Goal: Check status

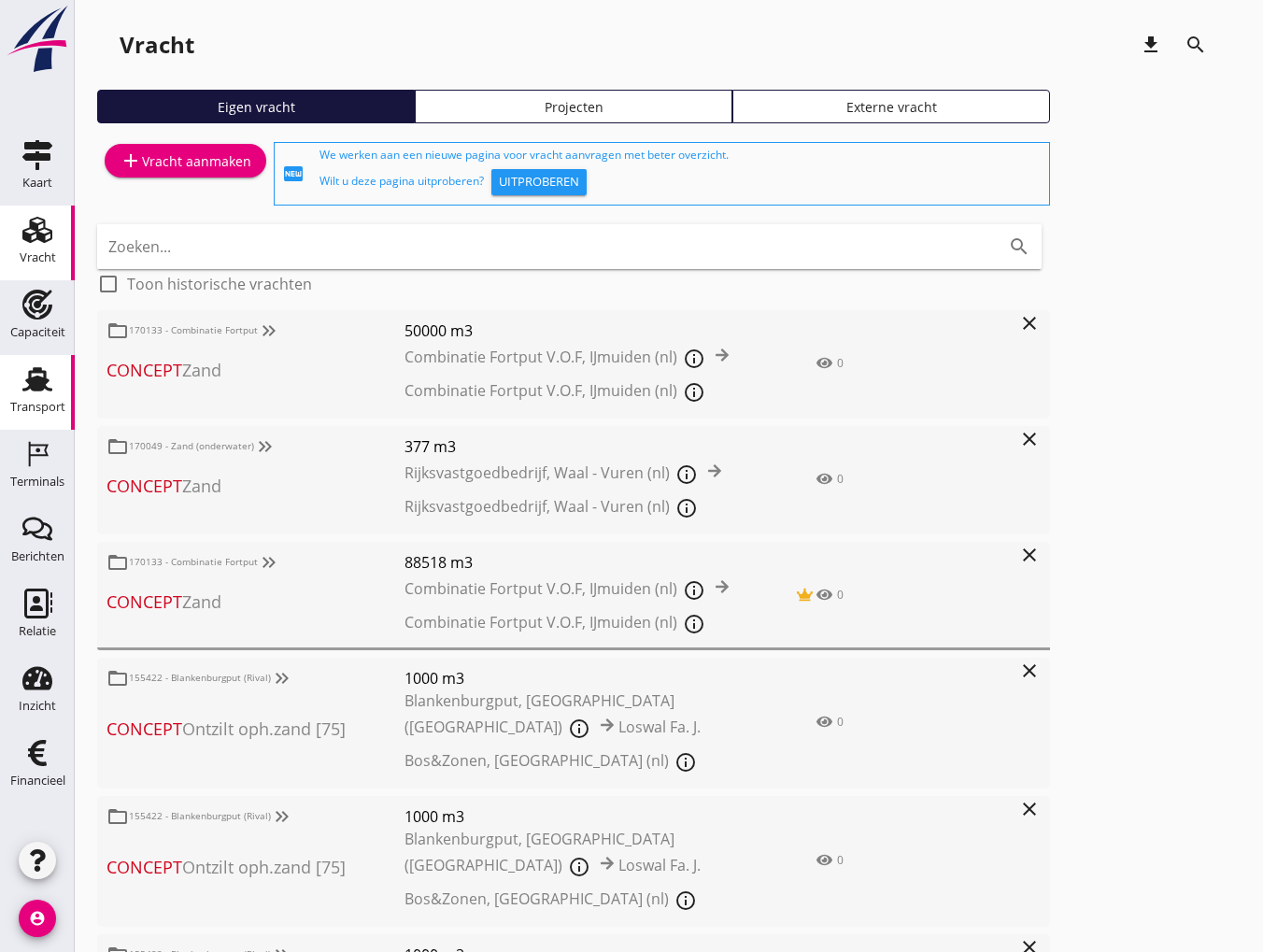
click at [28, 380] on use at bounding box center [37, 378] width 30 height 24
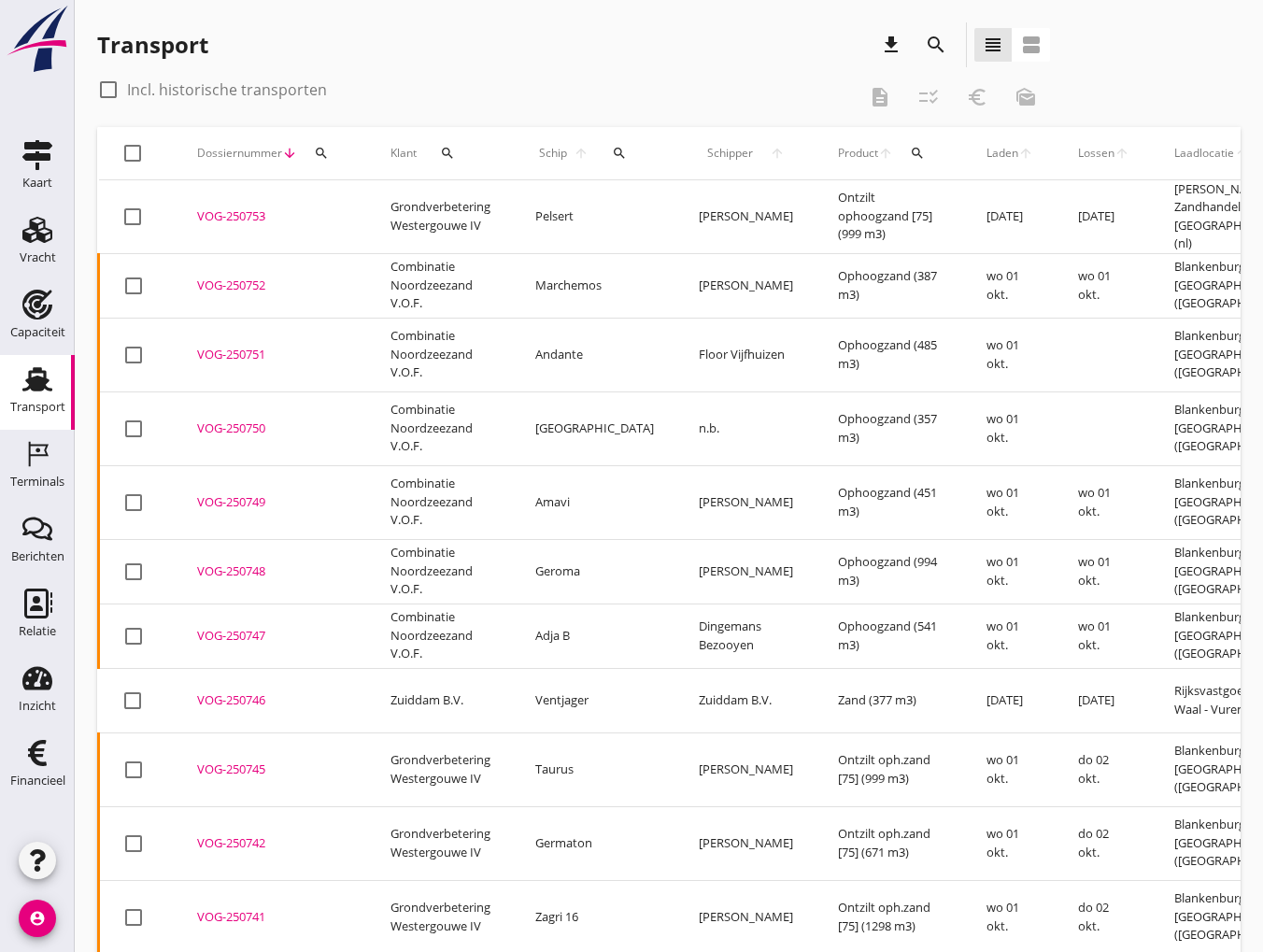
click at [455, 157] on div "search" at bounding box center [447, 153] width 46 height 14
click at [484, 220] on input "Zoeken op opdrachtgever..." at bounding box center [528, 207] width 194 height 30
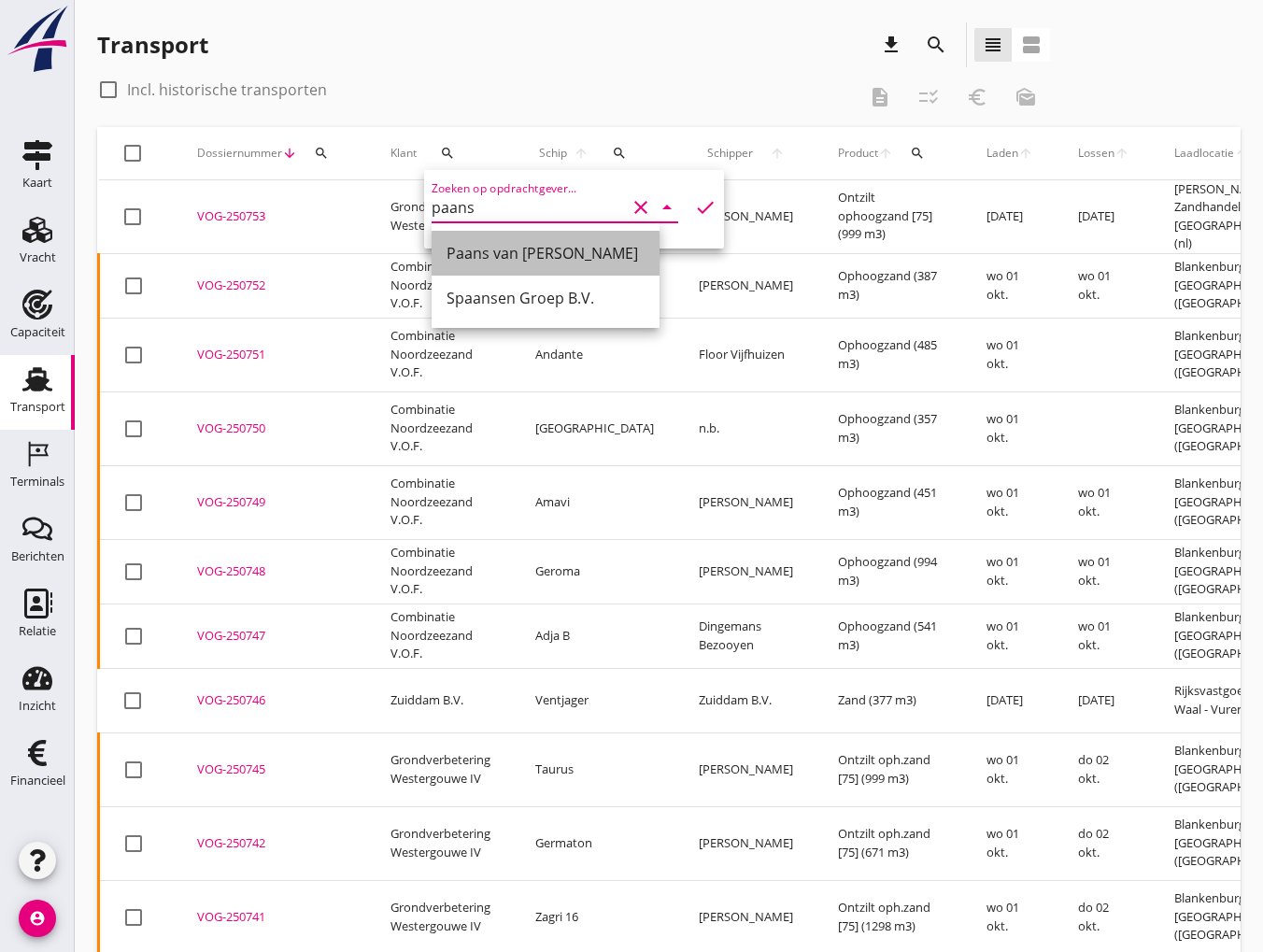
click at [482, 257] on div "Paans van [PERSON_NAME]" at bounding box center [545, 253] width 198 height 22
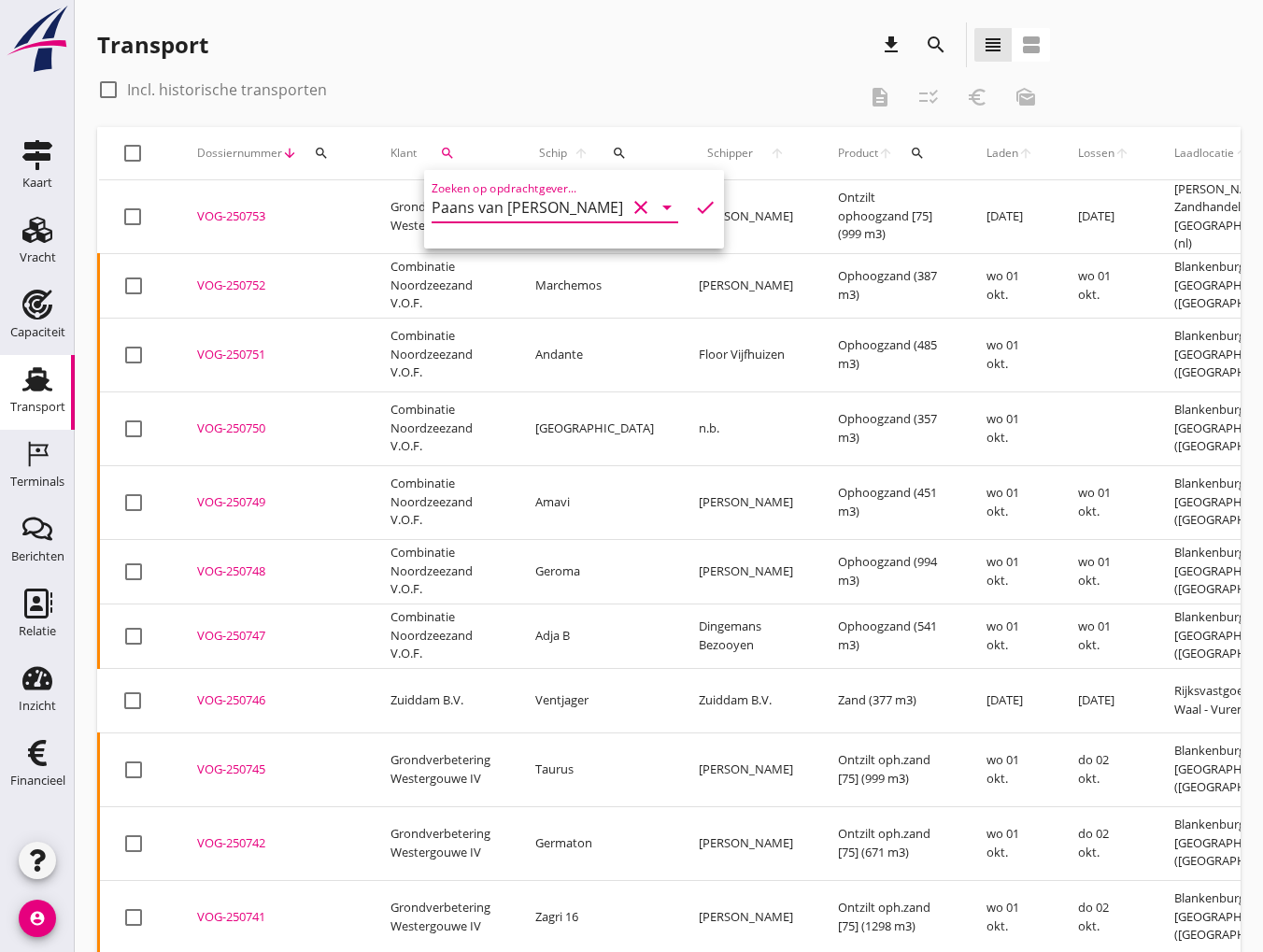
type input "Paans van [PERSON_NAME]"
click at [694, 209] on icon "check" at bounding box center [705, 207] width 22 height 22
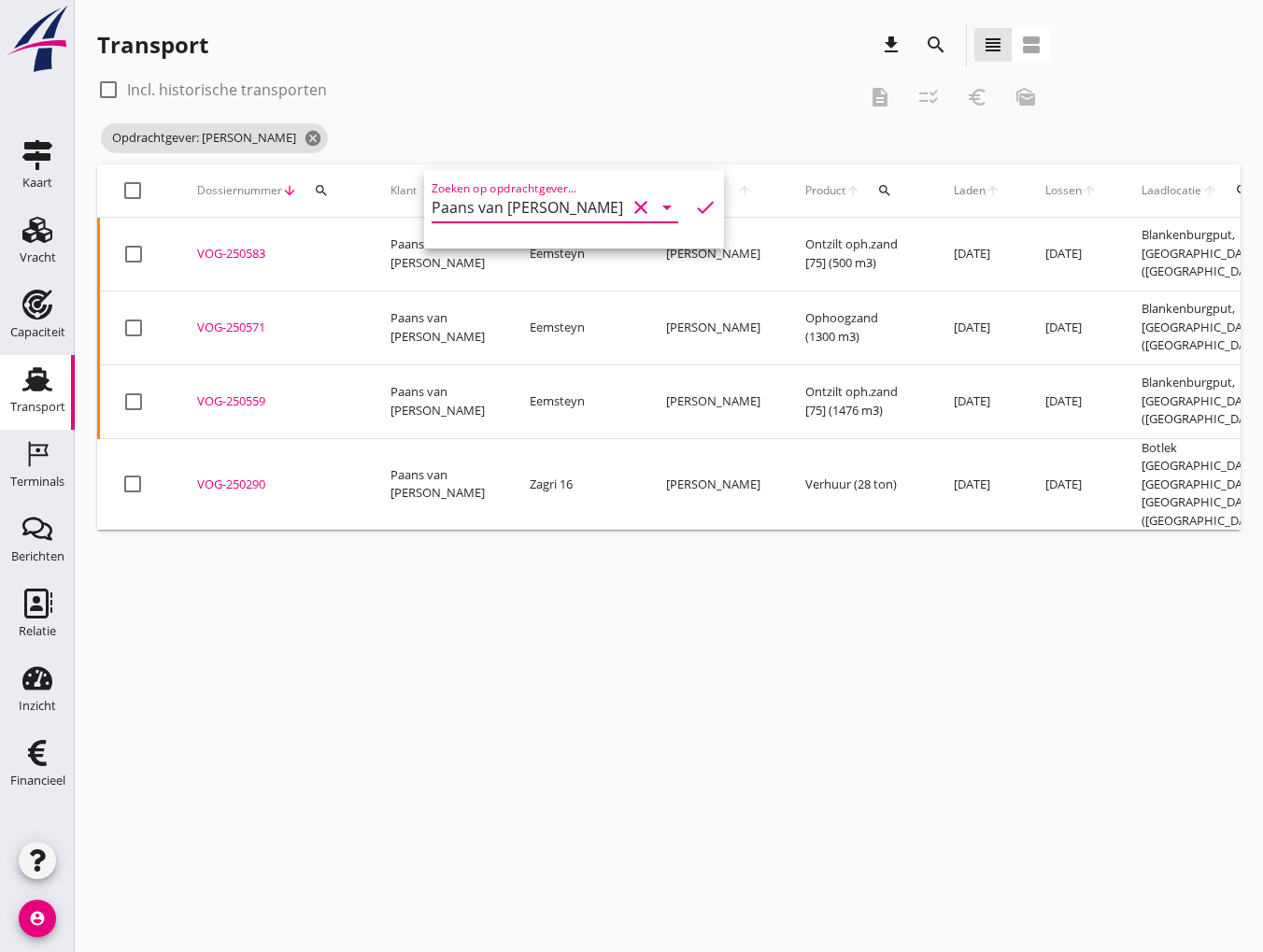
click at [218, 249] on div "VOG-250583" at bounding box center [271, 253] width 149 height 18
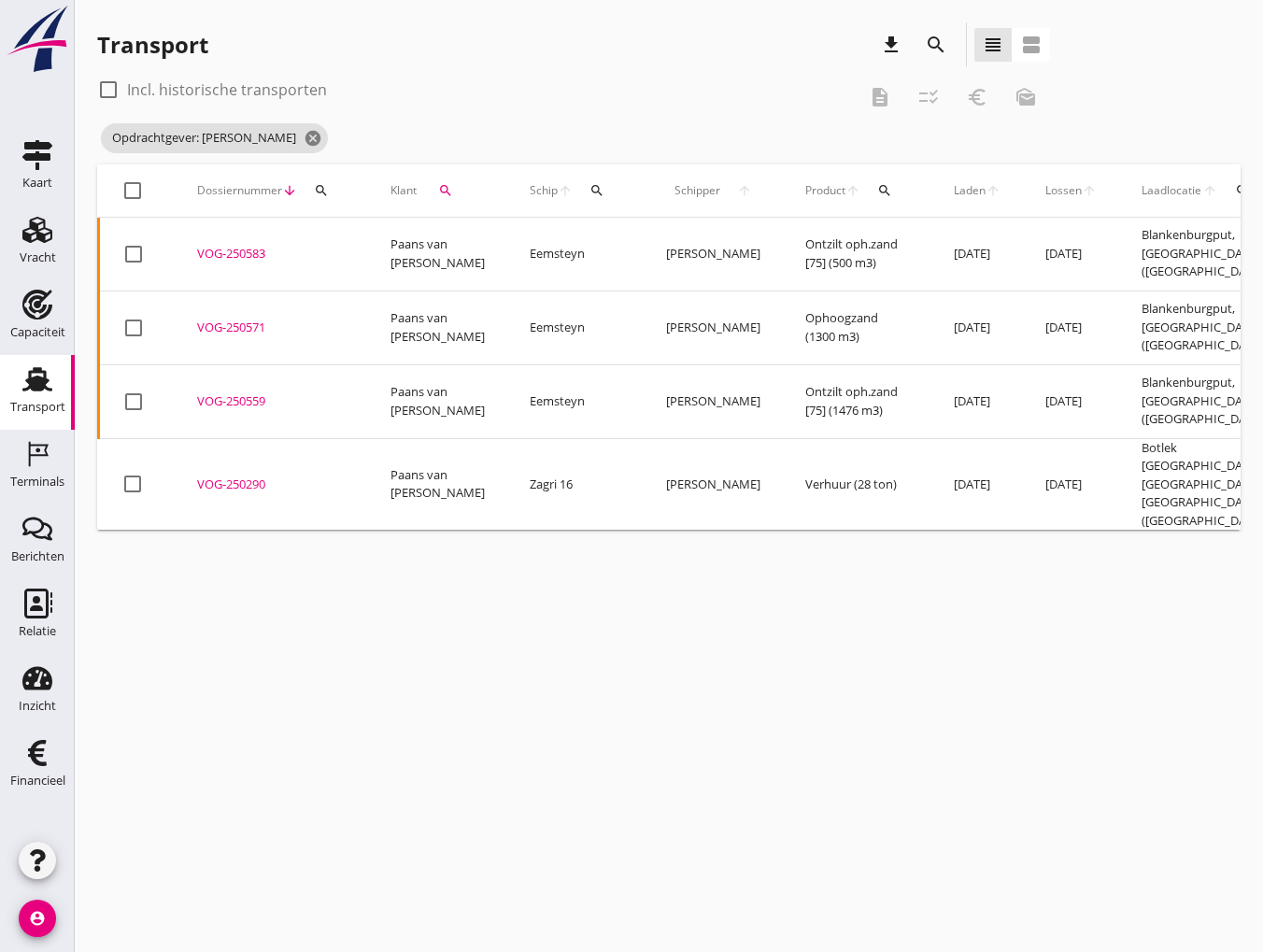
click at [222, 319] on div "VOG-250571" at bounding box center [271, 327] width 149 height 18
click at [220, 365] on td "VOG-250559 upload_file Drop hier uw bestand om het aan het dossier toe te voegen" at bounding box center [271, 401] width 193 height 73
click at [227, 475] on div "VOG-250290" at bounding box center [271, 484] width 149 height 18
